Goal: Find specific page/section: Find specific page/section

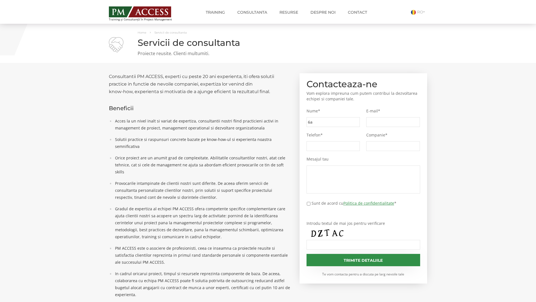
type input "6ad"
type input "5d0"
type input "c97"
type input "d31"
type input "2f0"
